Goal: Information Seeking & Learning: Check status

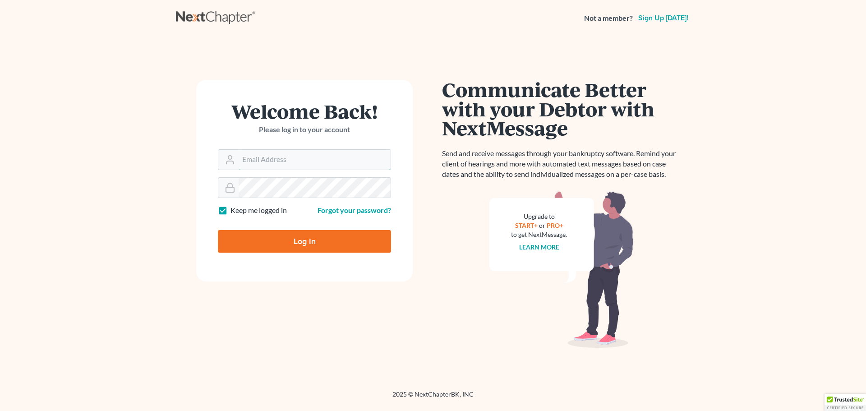
type input "[EMAIL_ADDRESS][DOMAIN_NAME]"
click at [299, 242] on input "Log In" at bounding box center [304, 241] width 173 height 23
type input "Thinking..."
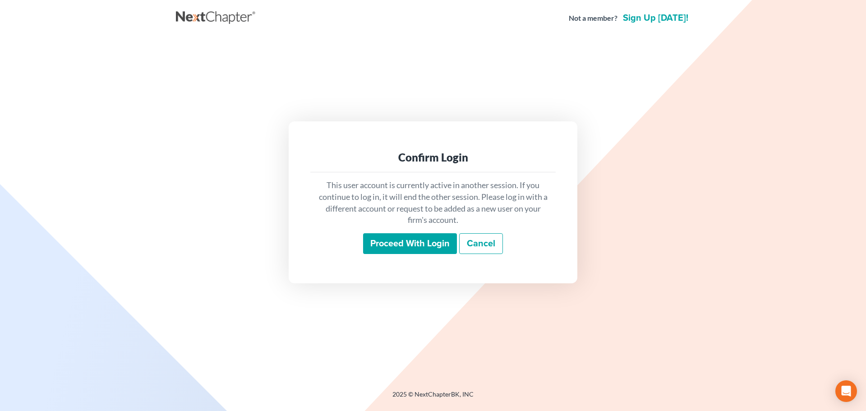
click at [401, 238] on input "Proceed with login" at bounding box center [410, 243] width 94 height 21
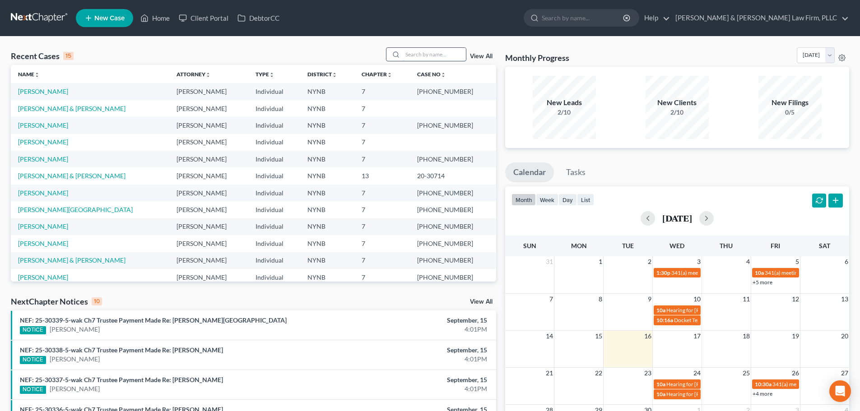
click at [437, 52] on input "search" at bounding box center [433, 54] width 63 height 13
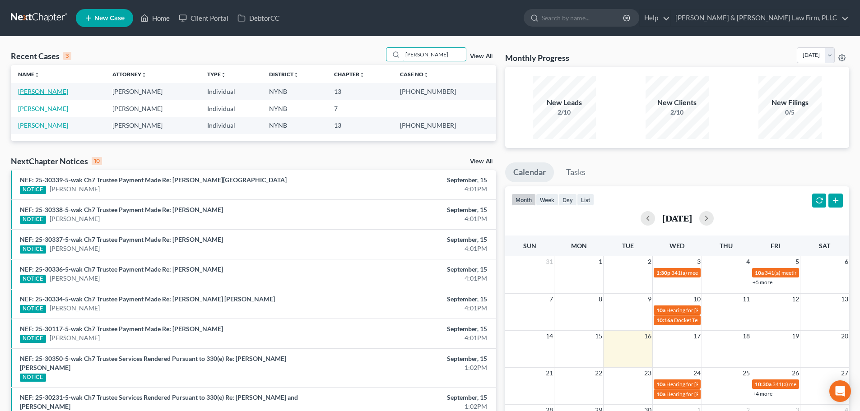
type input "adam"
click at [41, 91] on link "Schotz, Adam" at bounding box center [43, 92] width 50 height 8
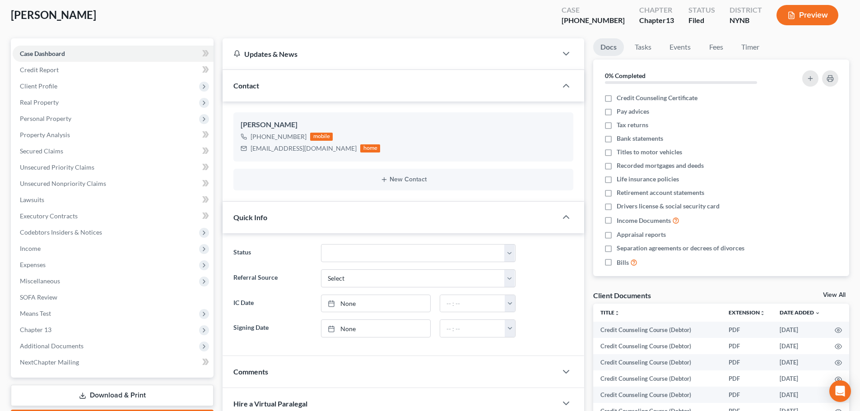
scroll to position [365, 0]
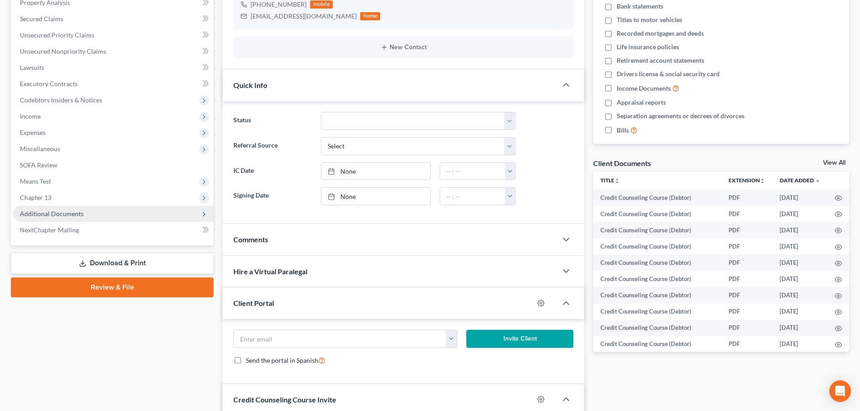
click at [60, 212] on span "Additional Documents" at bounding box center [52, 214] width 64 height 8
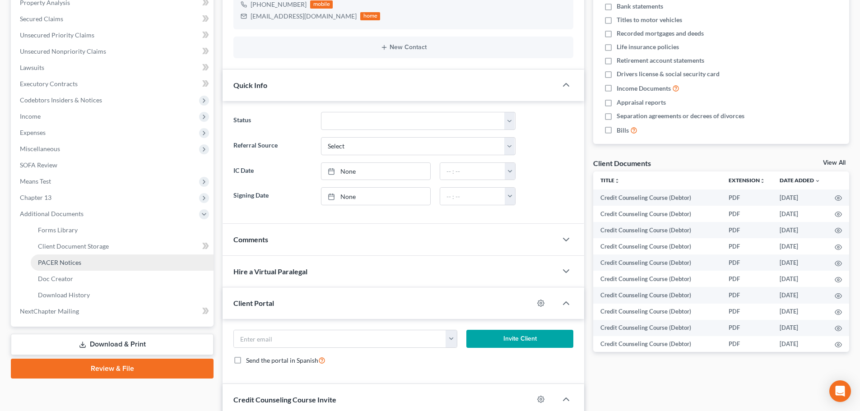
click at [56, 259] on span "PACER Notices" at bounding box center [59, 263] width 43 height 8
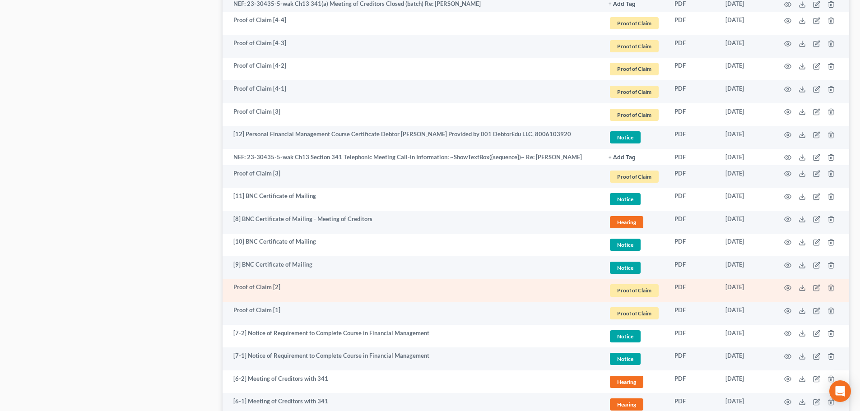
scroll to position [933, 0]
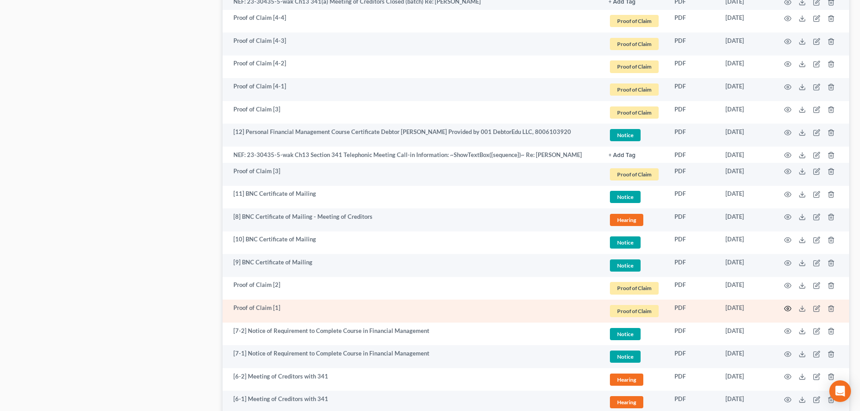
click at [787, 308] on icon "button" at bounding box center [787, 308] width 7 height 7
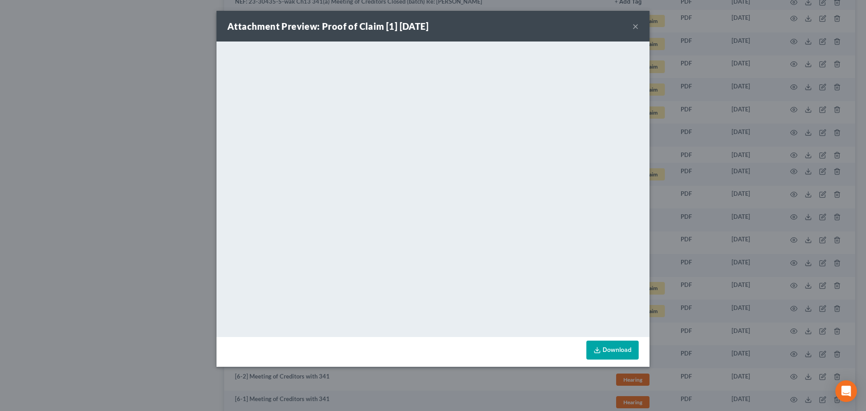
click at [635, 26] on button "×" at bounding box center [636, 26] width 6 height 11
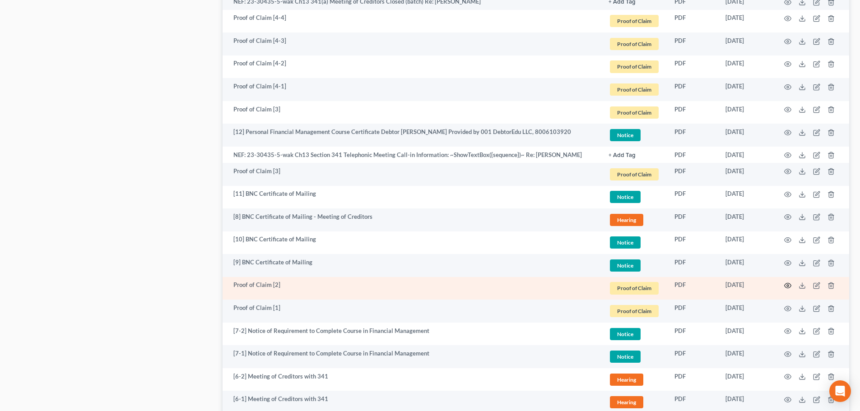
click at [789, 286] on icon "button" at bounding box center [787, 285] width 7 height 7
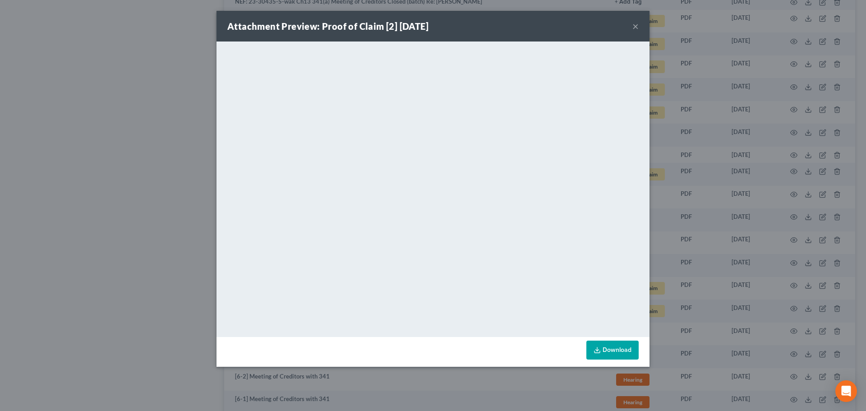
click at [633, 27] on button "×" at bounding box center [636, 26] width 6 height 11
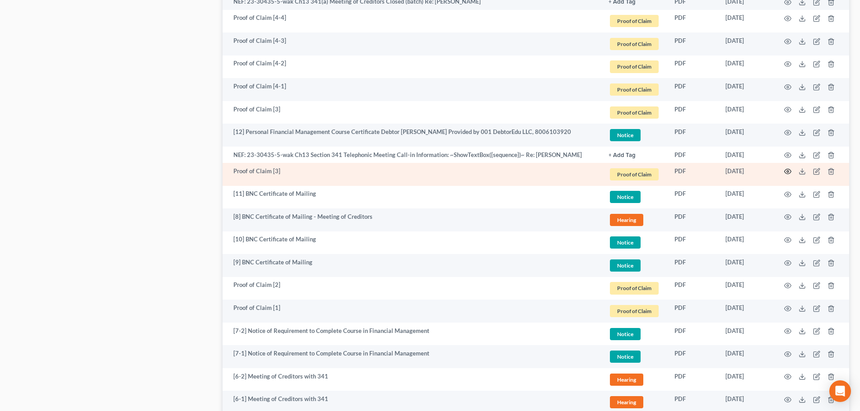
click at [788, 172] on icon "button" at bounding box center [787, 171] width 7 height 7
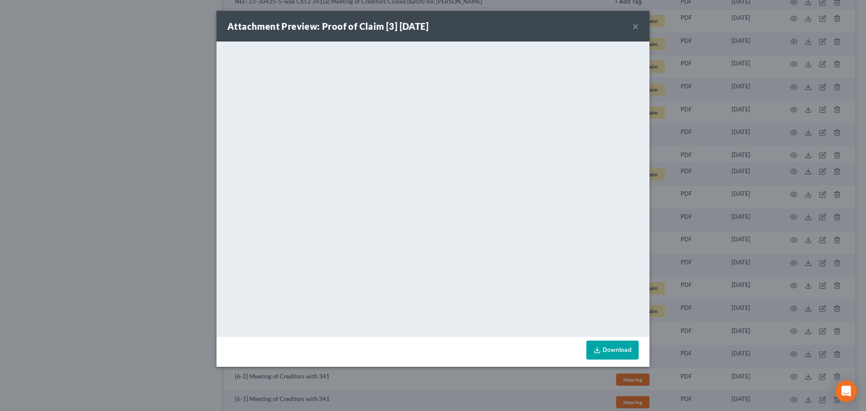
click at [636, 27] on button "×" at bounding box center [636, 26] width 6 height 11
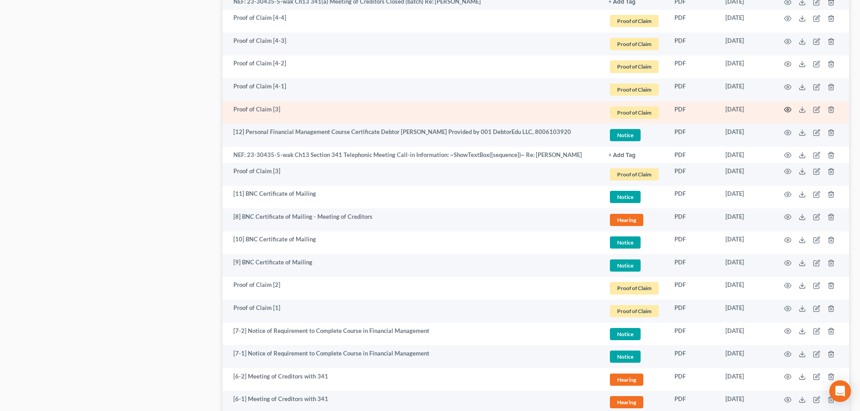
click at [789, 109] on icon "button" at bounding box center [787, 109] width 7 height 7
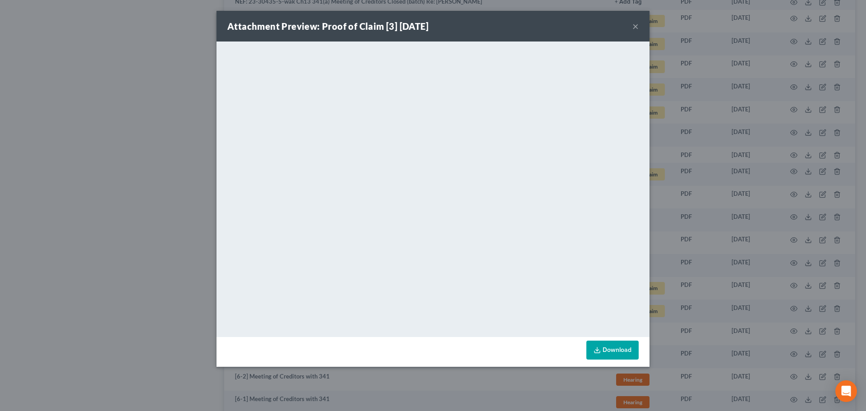
click at [636, 26] on button "×" at bounding box center [636, 26] width 6 height 11
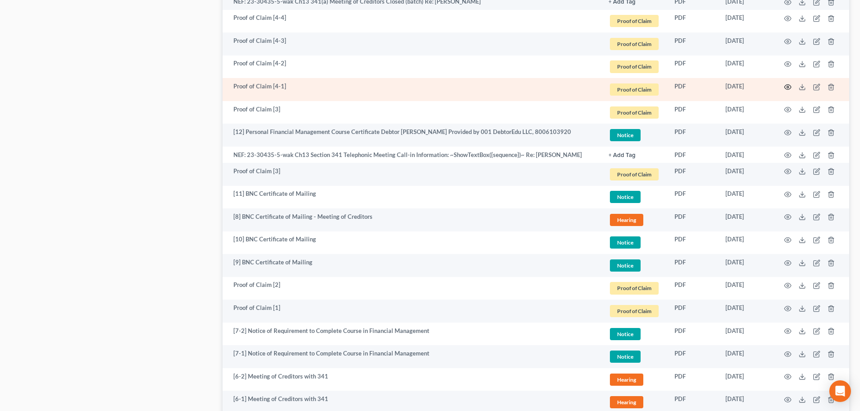
click at [789, 87] on icon "button" at bounding box center [787, 86] width 7 height 7
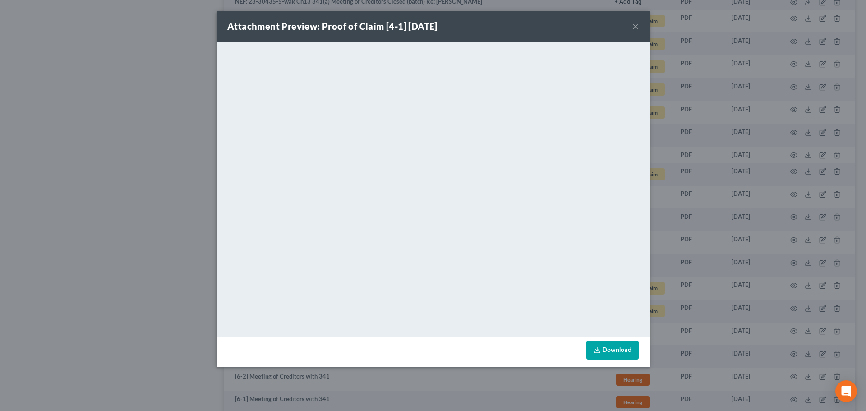
click at [638, 26] on button "×" at bounding box center [636, 26] width 6 height 11
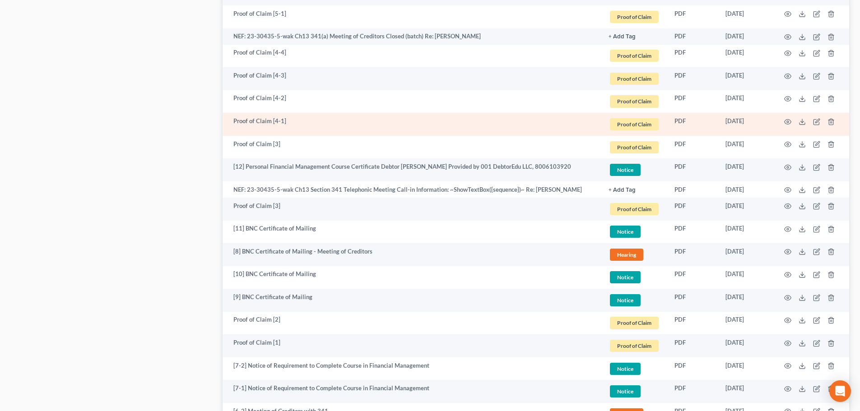
scroll to position [842, 0]
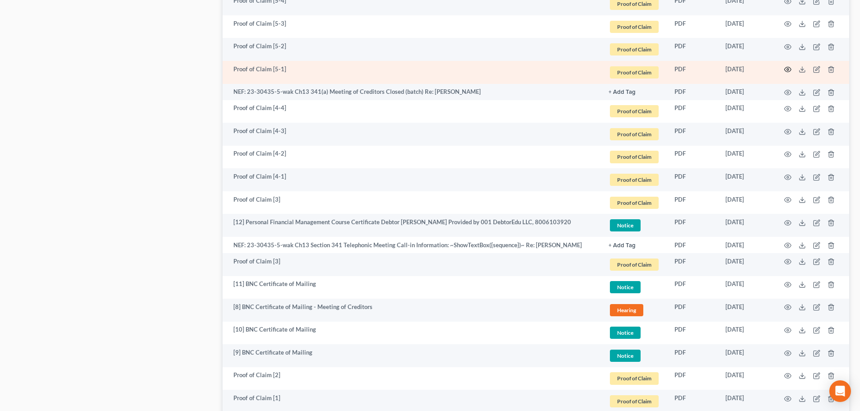
click at [788, 69] on circle "button" at bounding box center [787, 70] width 2 height 2
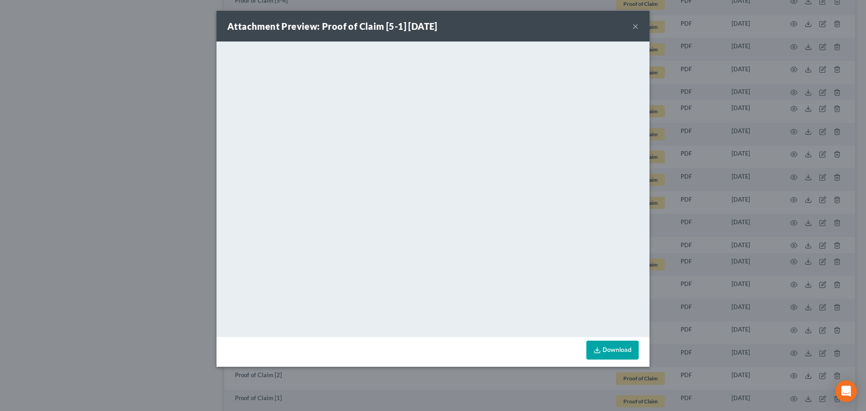
click at [637, 27] on button "×" at bounding box center [636, 26] width 6 height 11
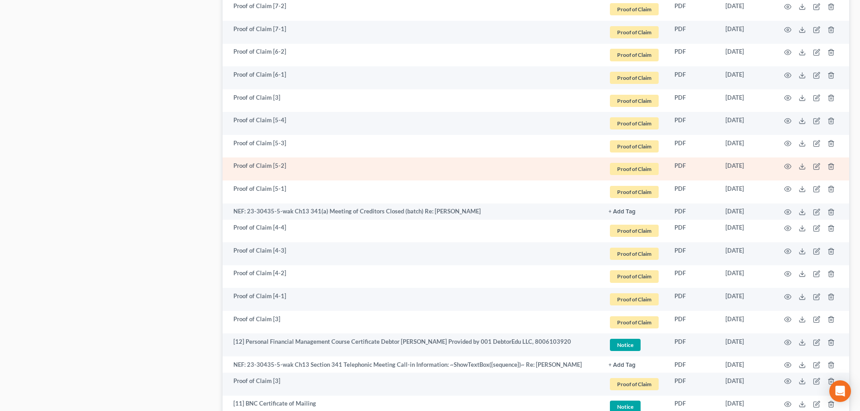
scroll to position [707, 0]
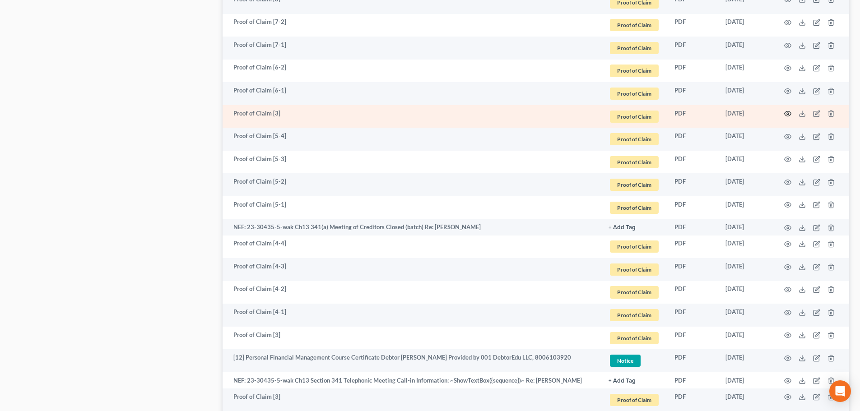
click at [787, 114] on icon "button" at bounding box center [787, 113] width 7 height 7
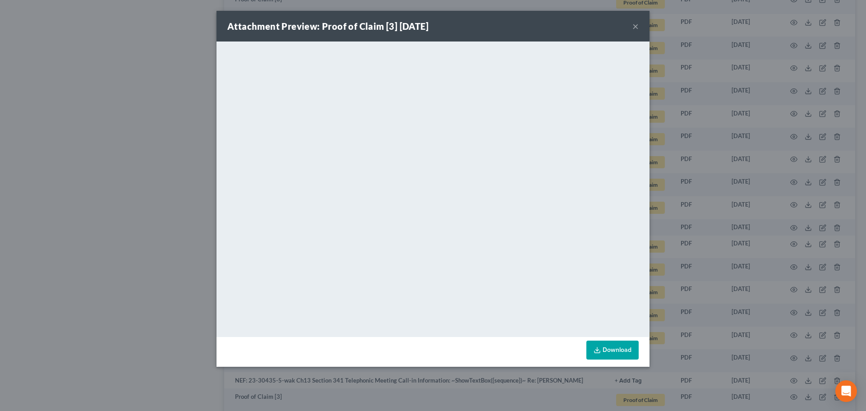
click at [636, 27] on button "×" at bounding box center [636, 26] width 6 height 11
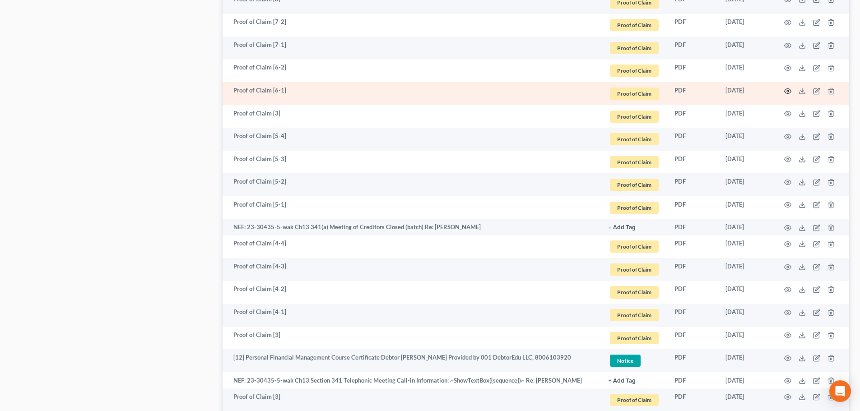
click at [787, 91] on icon "button" at bounding box center [787, 91] width 7 height 7
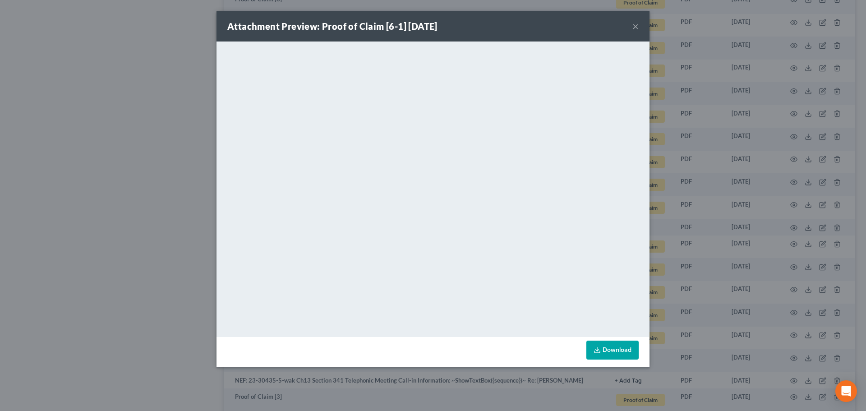
click at [635, 25] on button "×" at bounding box center [636, 26] width 6 height 11
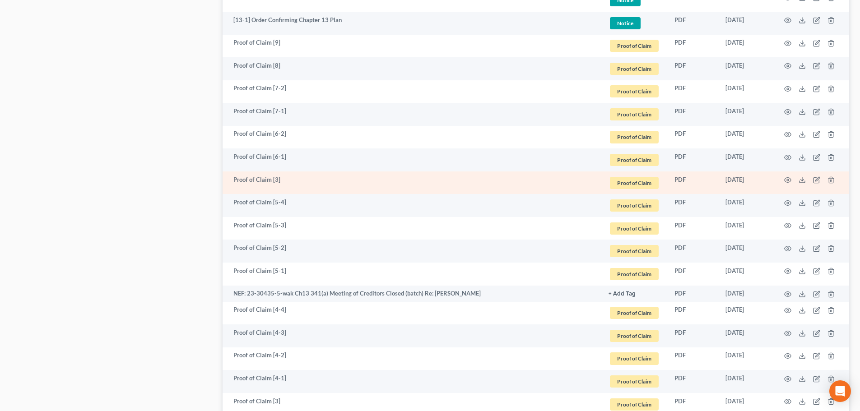
scroll to position [617, 0]
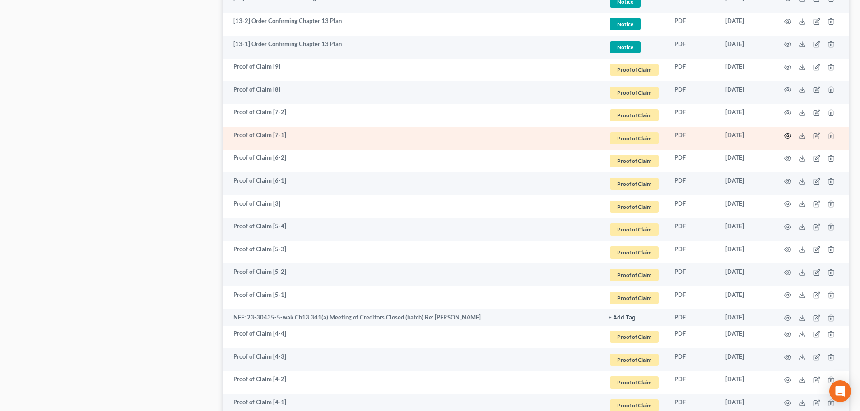
click at [788, 135] on circle "button" at bounding box center [787, 136] width 2 height 2
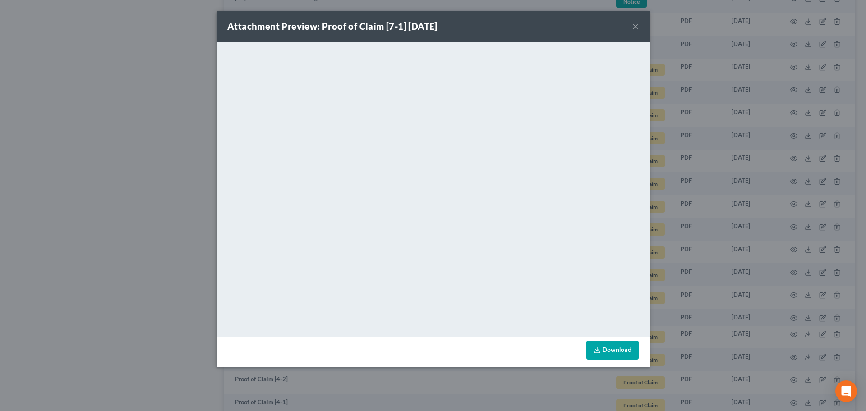
click at [636, 25] on button "×" at bounding box center [636, 26] width 6 height 11
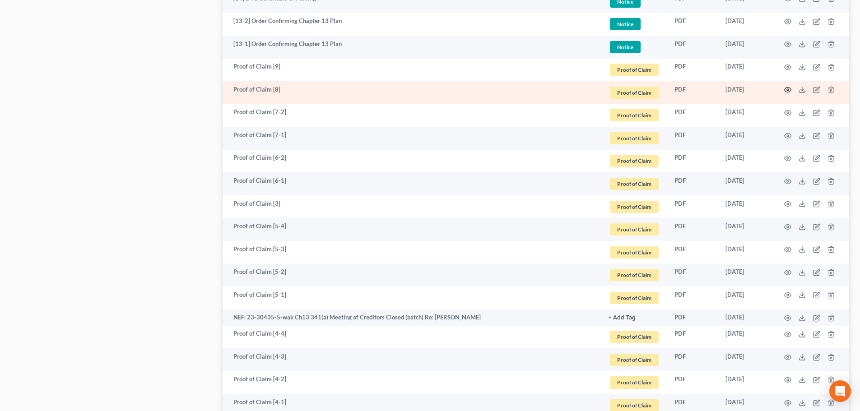
click at [788, 89] on circle "button" at bounding box center [787, 90] width 2 height 2
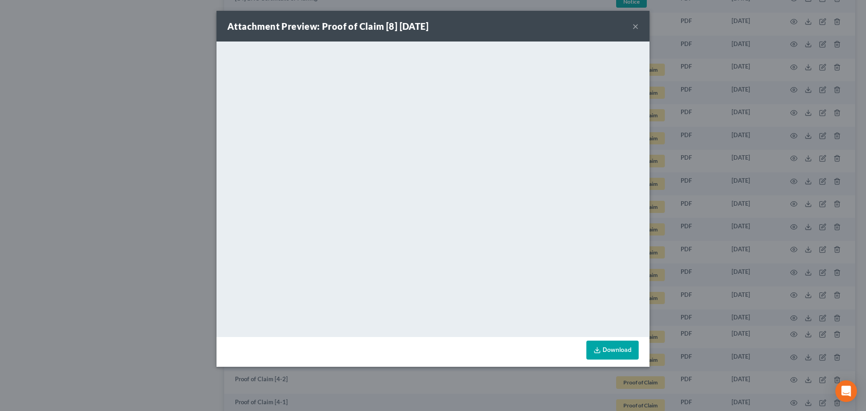
click at [636, 27] on button "×" at bounding box center [636, 26] width 6 height 11
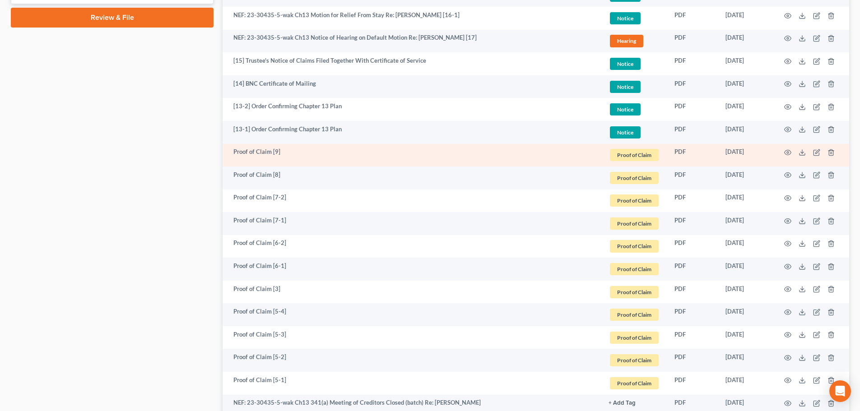
scroll to position [527, 0]
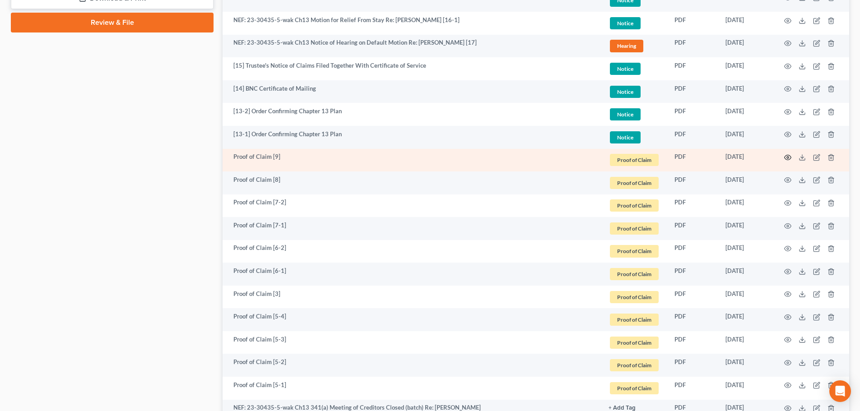
click at [786, 158] on icon "button" at bounding box center [787, 157] width 7 height 7
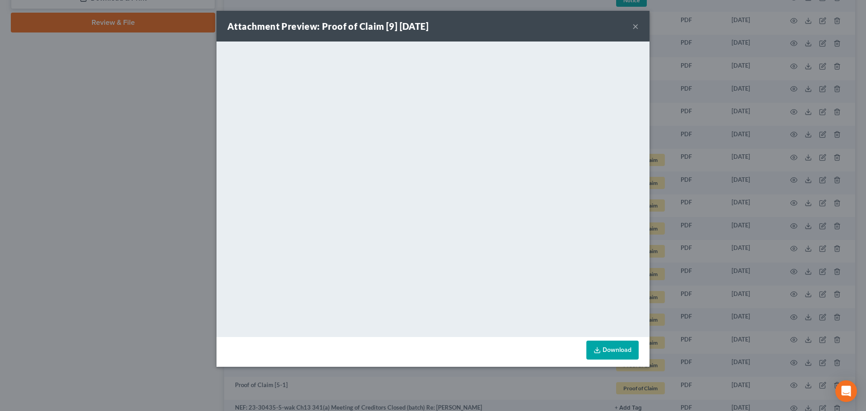
click at [635, 28] on button "×" at bounding box center [636, 26] width 6 height 11
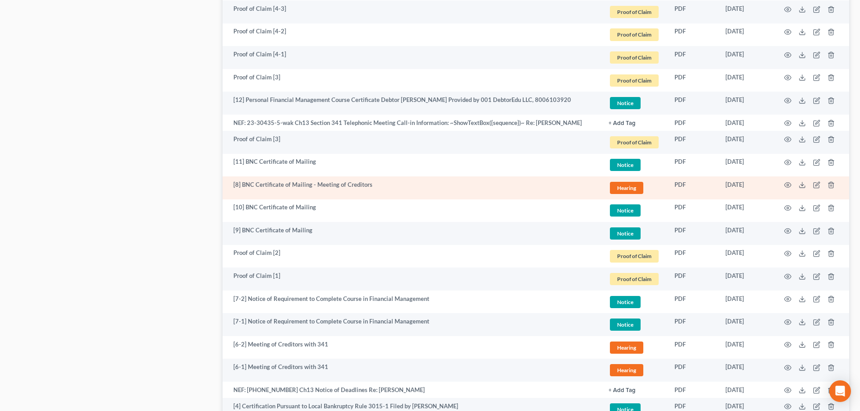
scroll to position [978, 0]
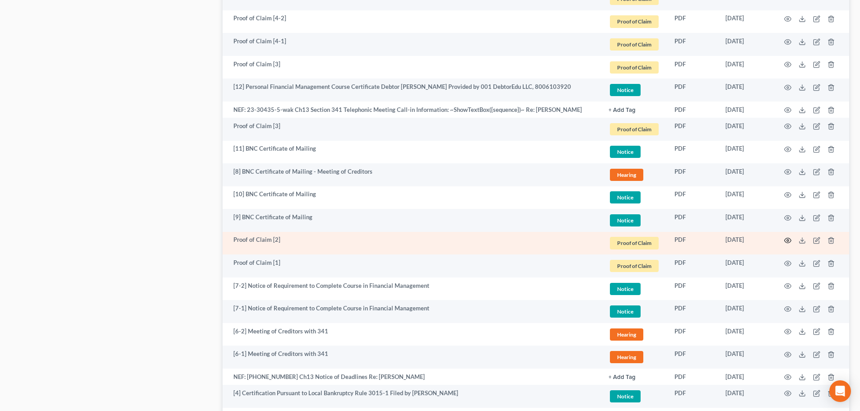
click at [788, 240] on icon "button" at bounding box center [787, 240] width 7 height 7
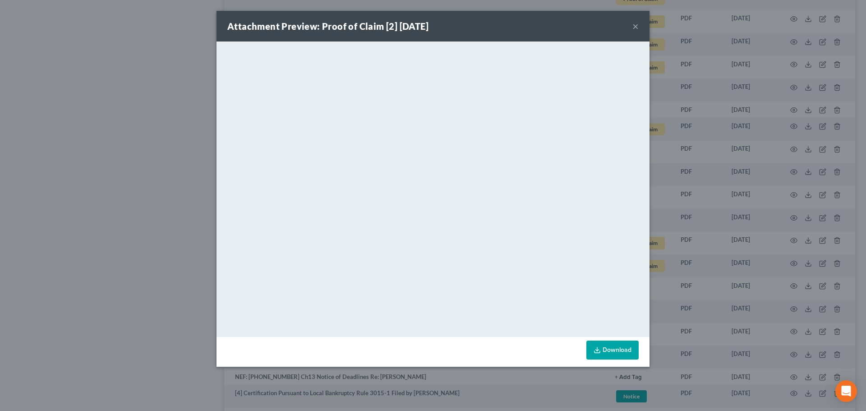
click at [637, 27] on button "×" at bounding box center [636, 26] width 6 height 11
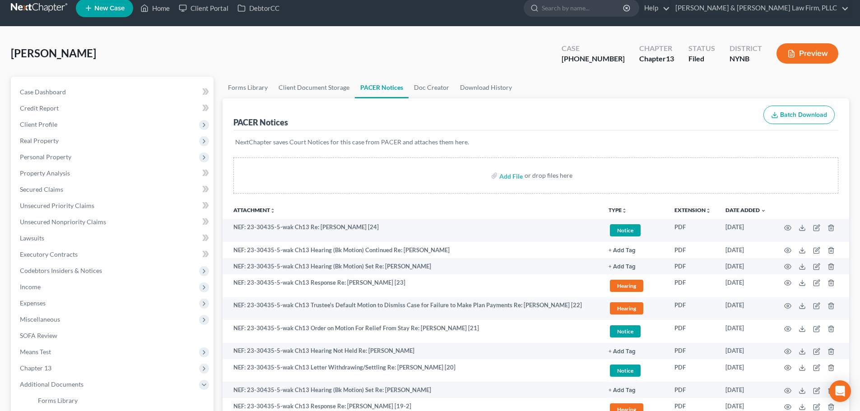
scroll to position [0, 0]
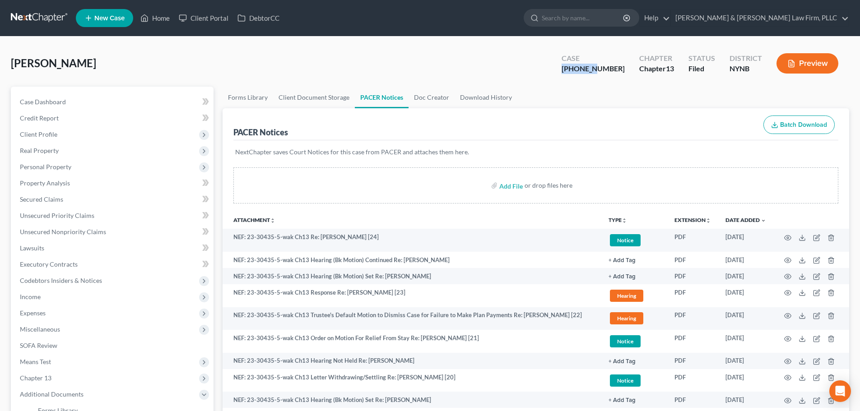
drag, startPoint x: 586, startPoint y: 70, endPoint x: 616, endPoint y: 72, distance: 30.3
click at [616, 72] on div "23-30435-5" at bounding box center [592, 69] width 63 height 10
copy div "23-30435"
